Goal: Task Accomplishment & Management: Use online tool/utility

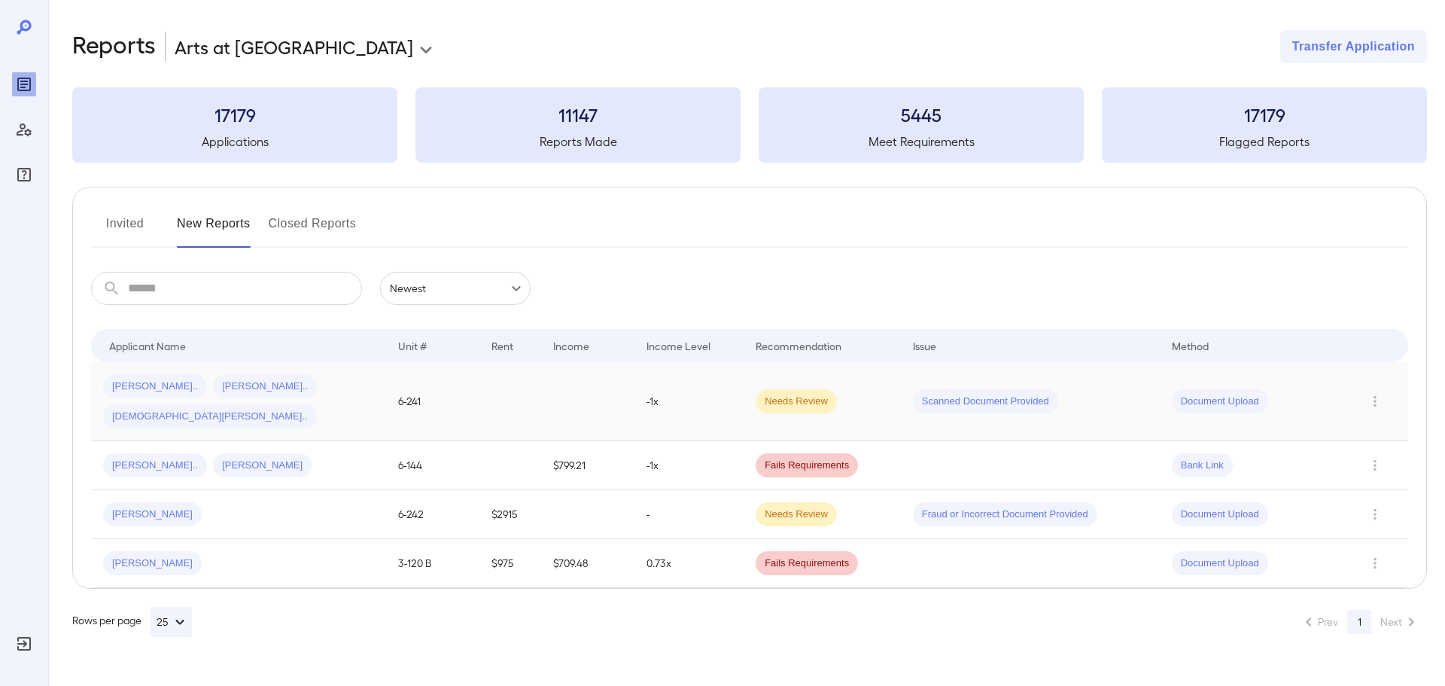
click at [232, 385] on span "[PERSON_NAME].." at bounding box center [265, 386] width 104 height 14
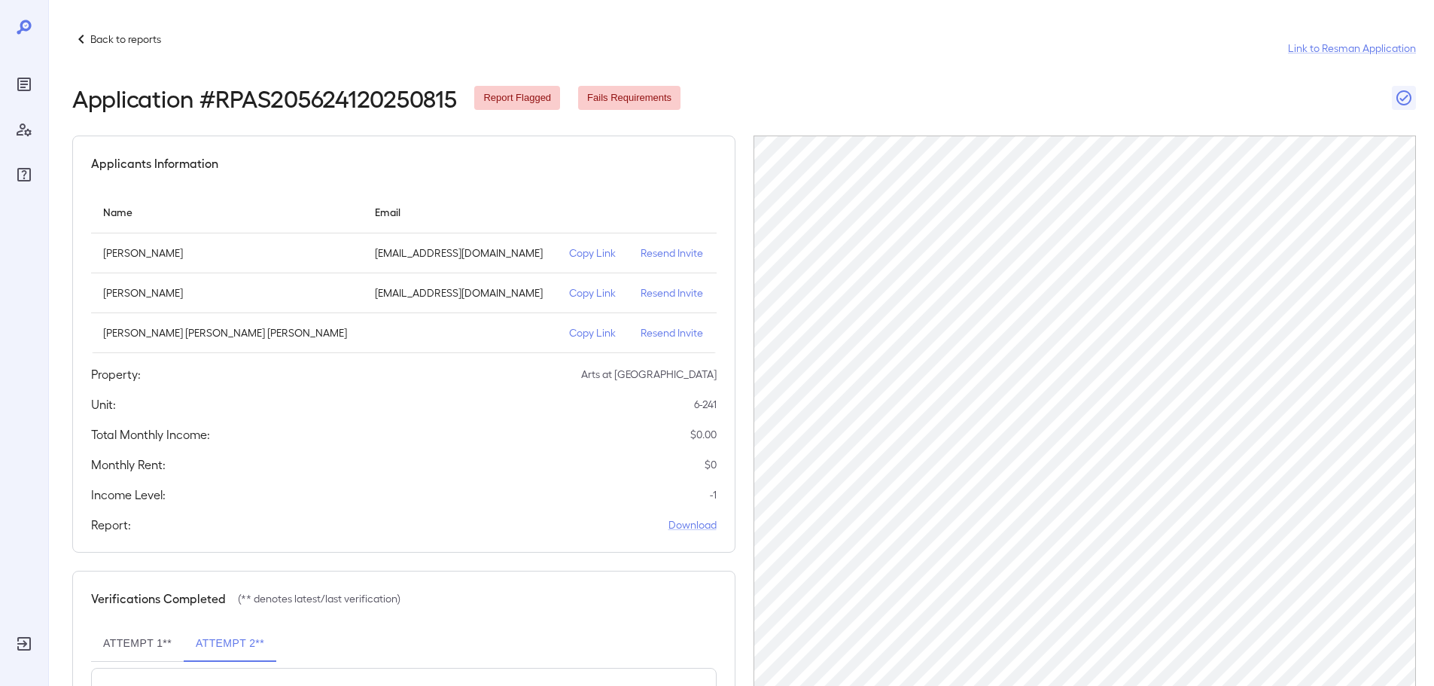
click at [569, 295] on p "Copy Link" at bounding box center [592, 292] width 47 height 15
click at [569, 296] on p "Copy Link" at bounding box center [592, 292] width 47 height 15
click at [569, 297] on p "Copy Link" at bounding box center [592, 292] width 47 height 15
